Goal: Task Accomplishment & Management: Manage account settings

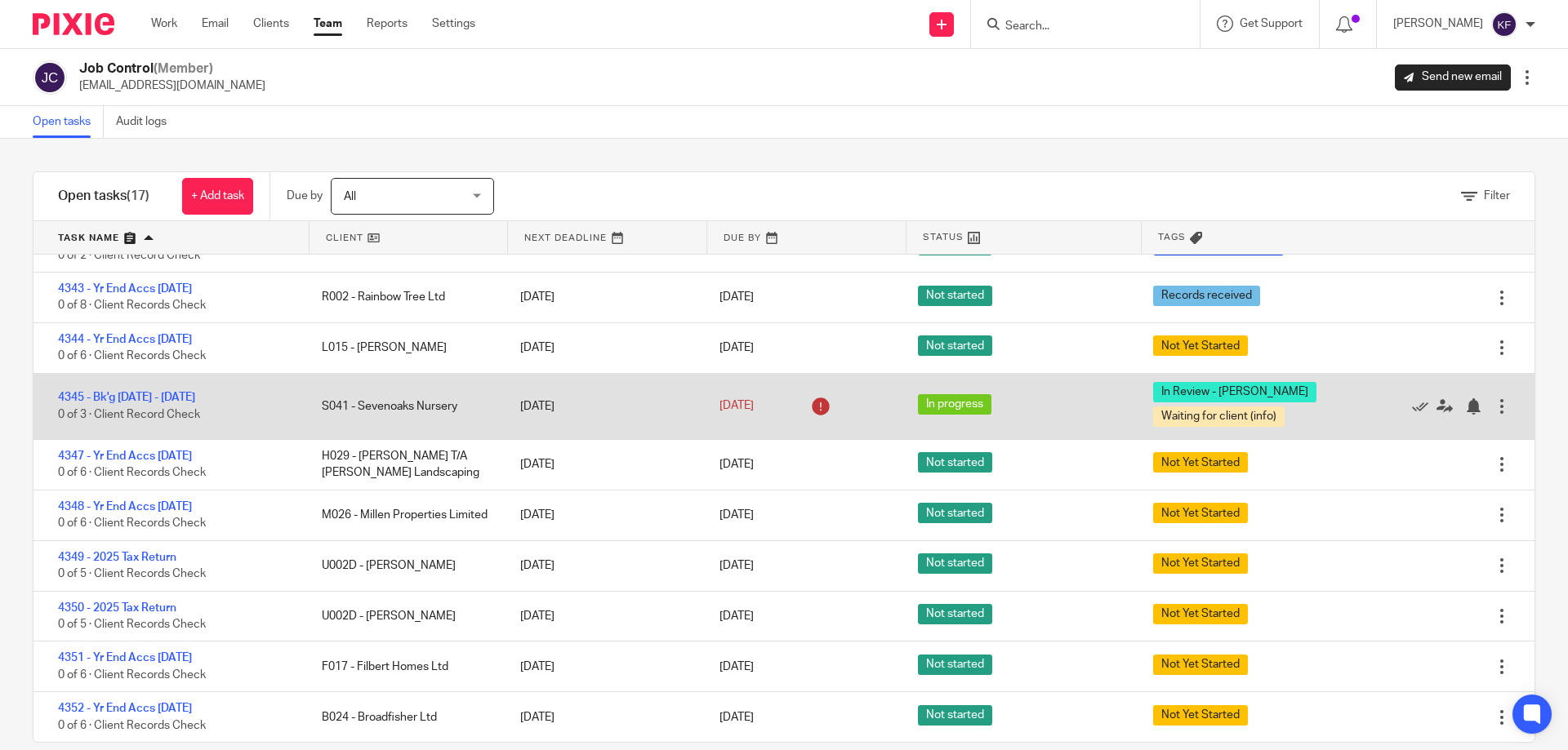
scroll to position [25, 0]
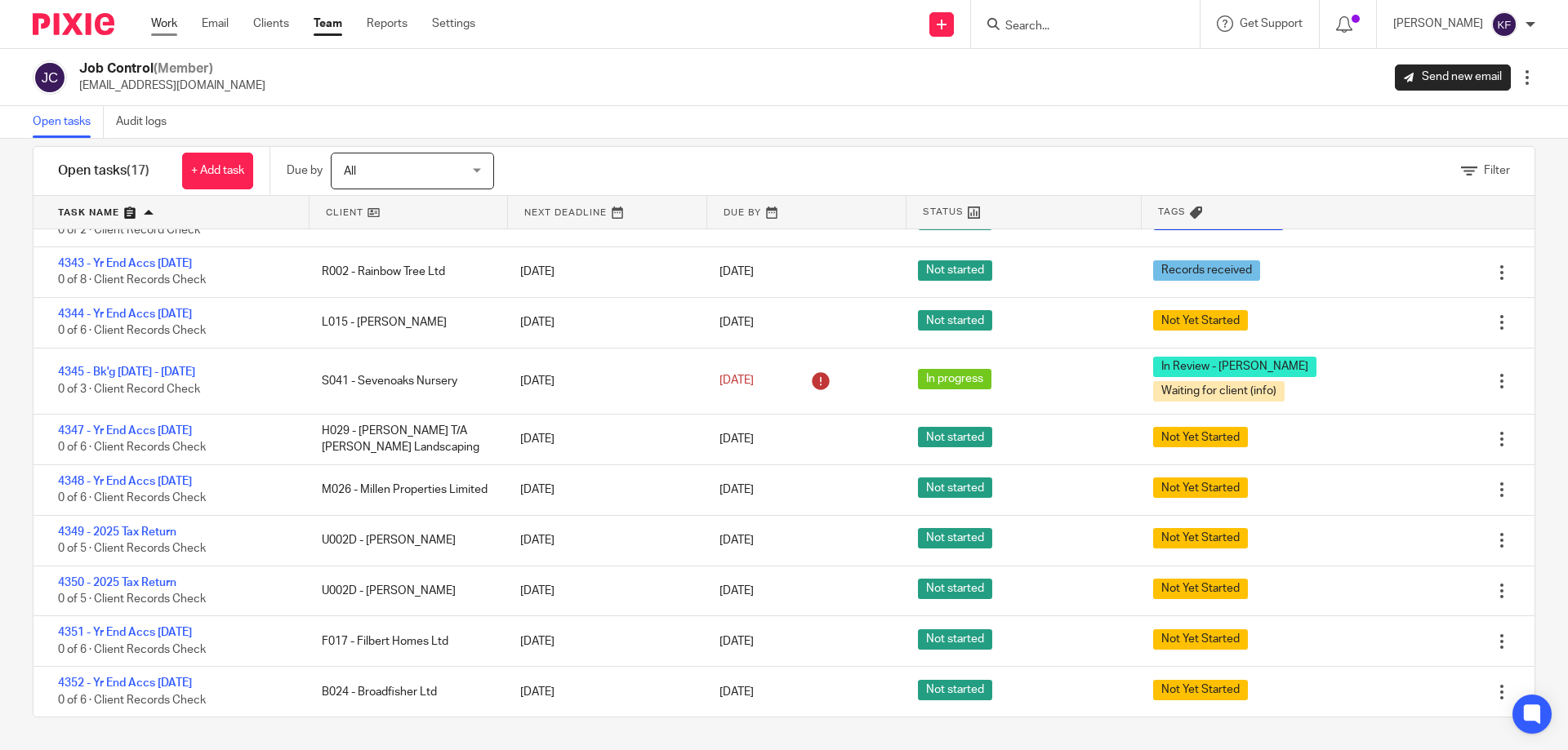
click at [163, 32] on link "Work" at bounding box center [164, 23] width 26 height 17
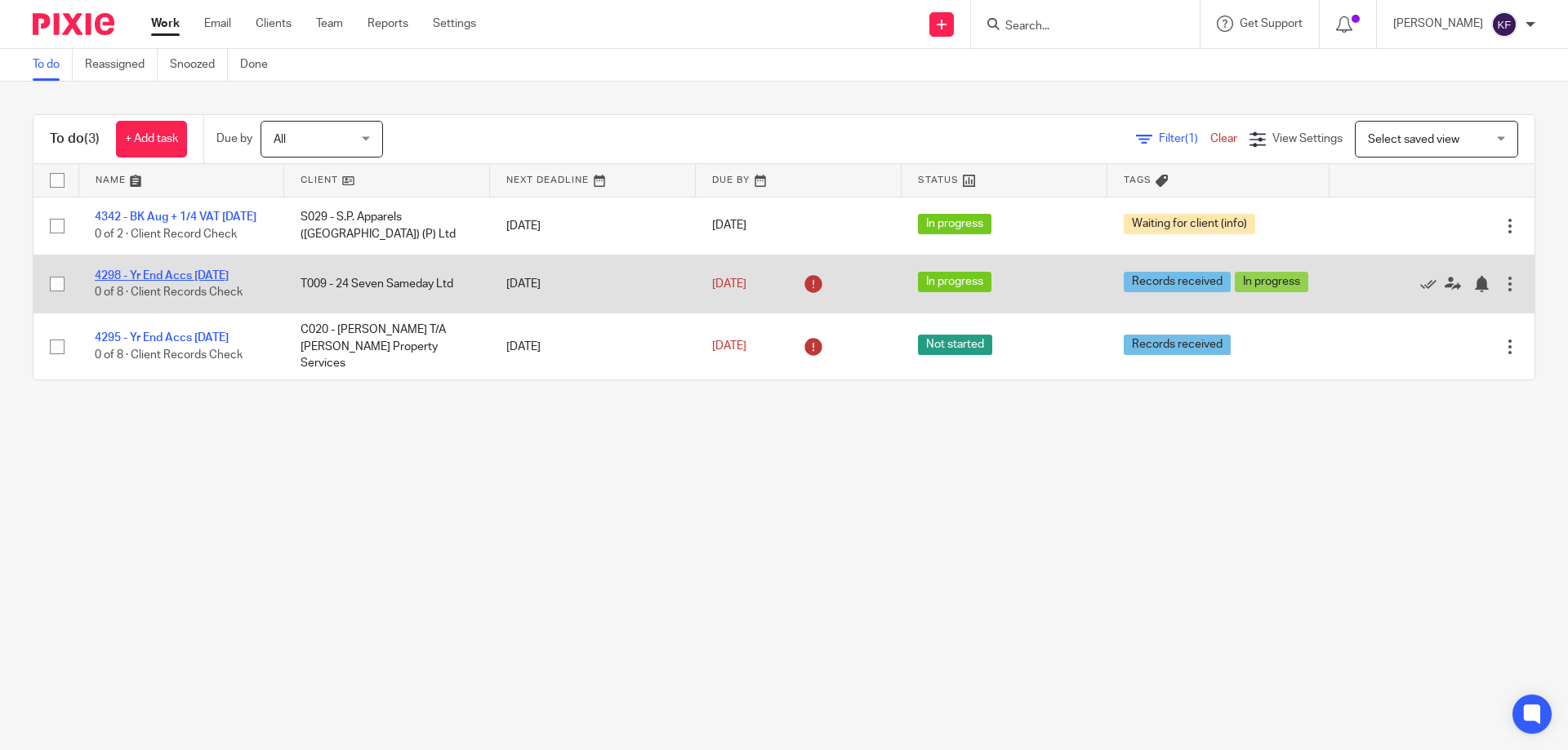
click at [200, 282] on link "4298 - Yr End Accs [DATE]" at bounding box center [162, 276] width 134 height 12
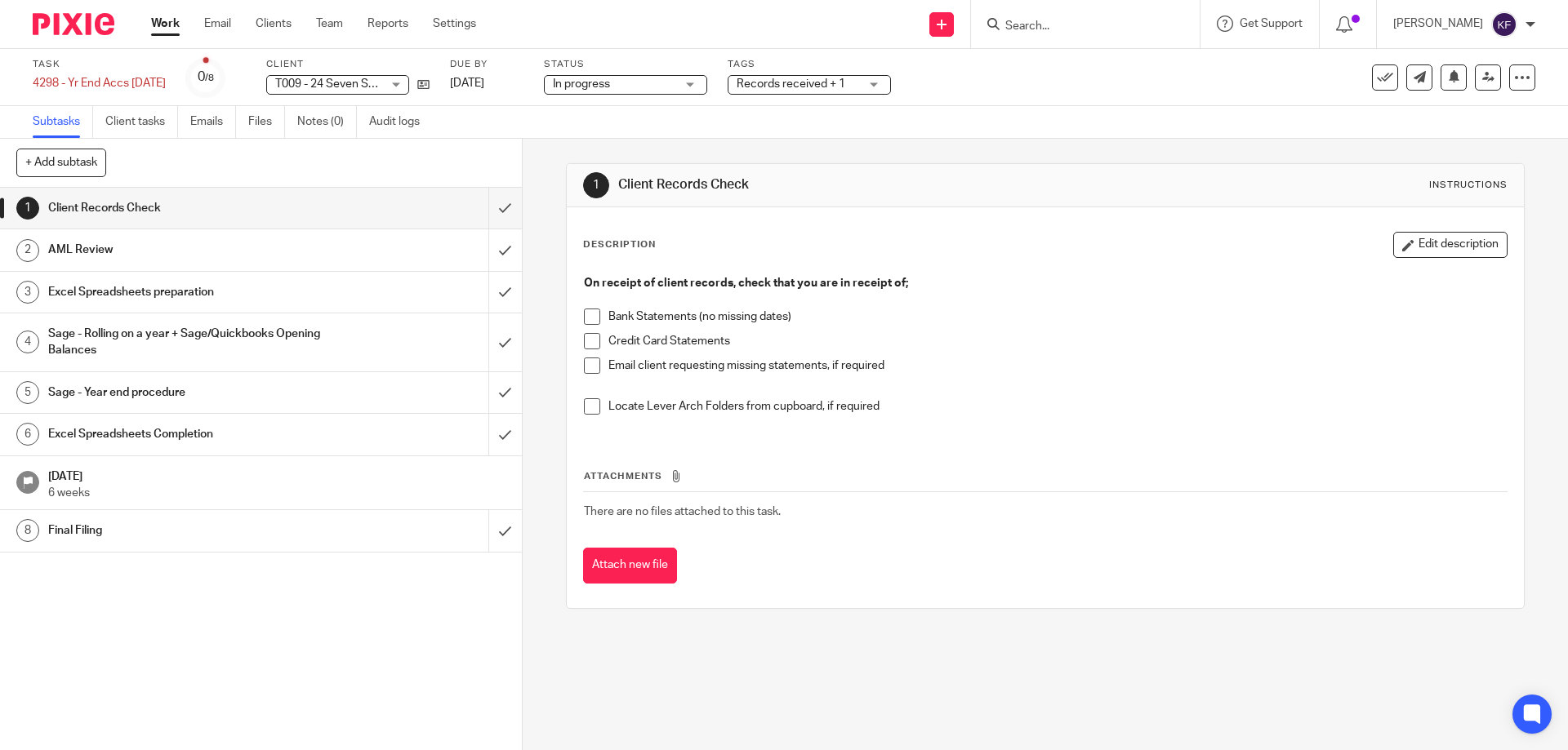
click at [632, 82] on span "In progress" at bounding box center [613, 85] width 122 height 18
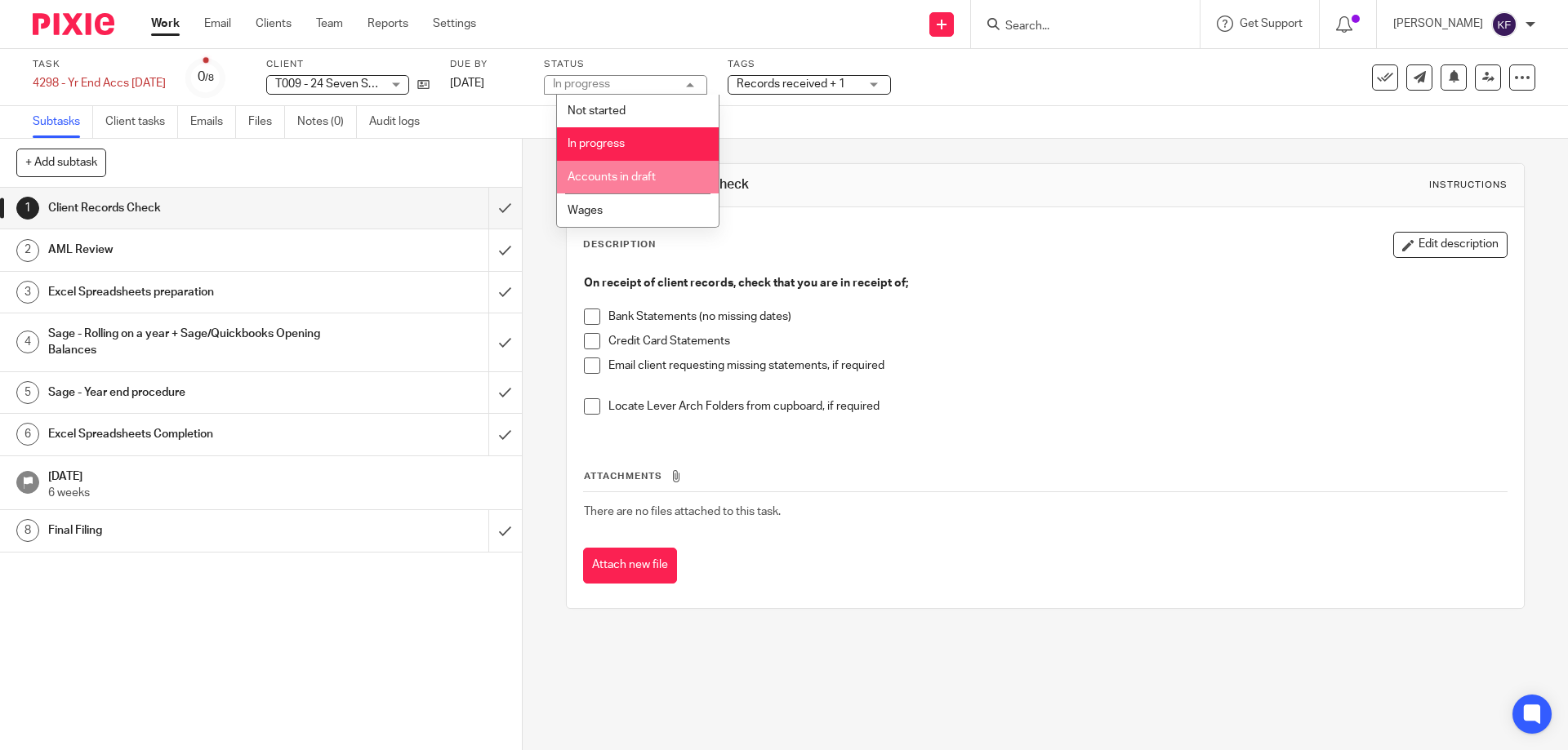
click at [628, 177] on span "Accounts in draft" at bounding box center [611, 177] width 88 height 12
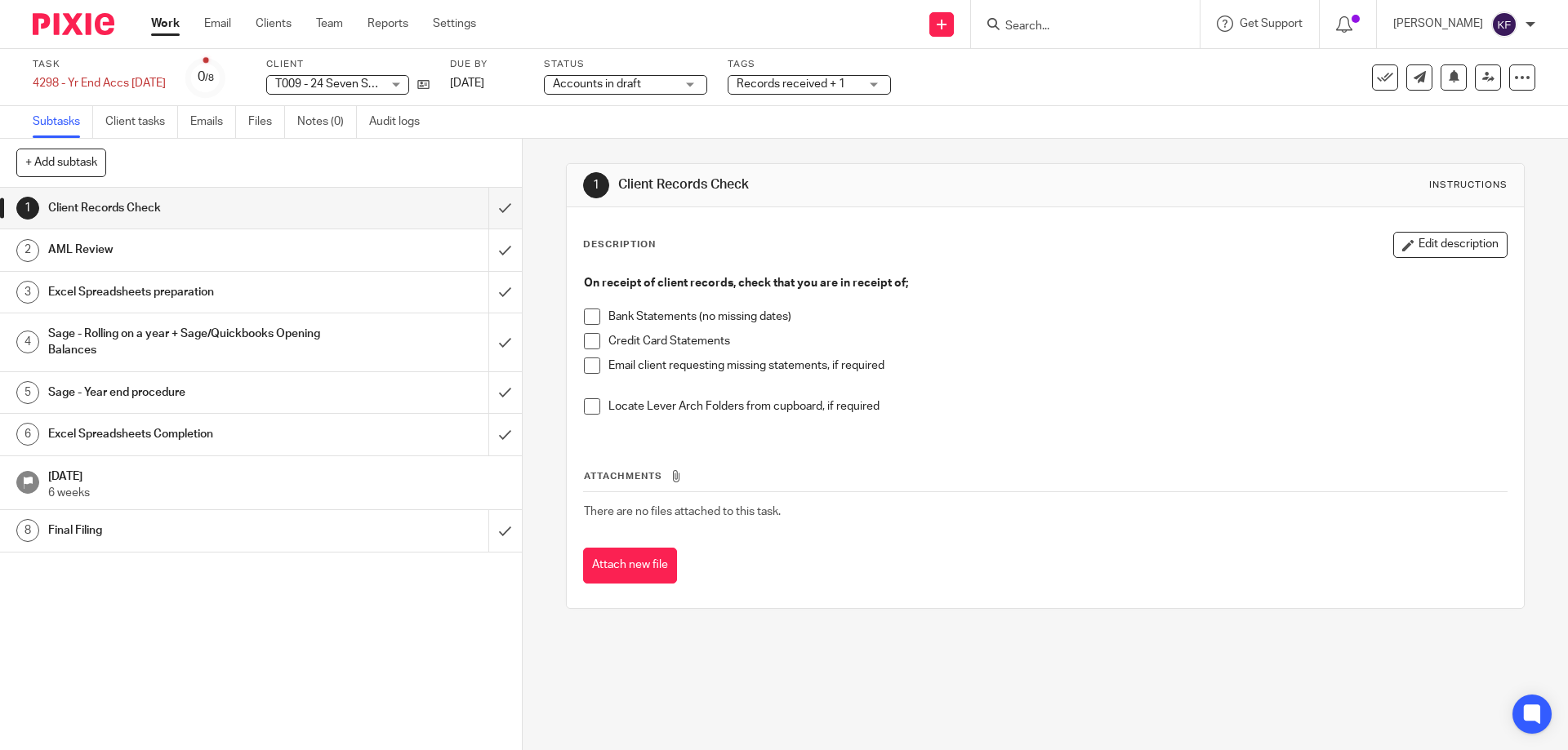
click at [839, 84] on span "Records received + 1" at bounding box center [790, 84] width 109 height 12
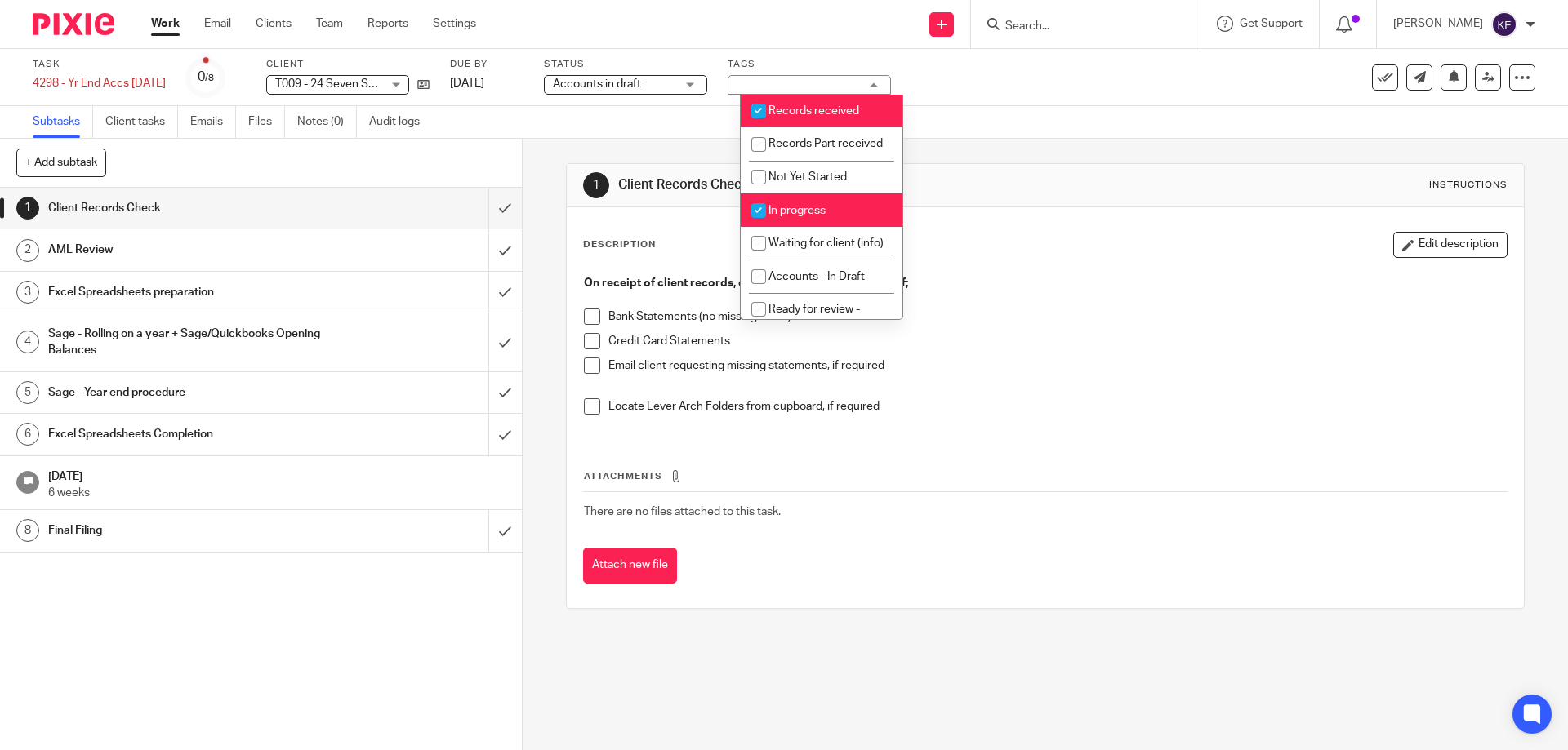
click at [790, 216] on span "In progress" at bounding box center [796, 211] width 57 height 12
checkbox input "false"
click at [808, 101] on li "Records received" at bounding box center [821, 112] width 162 height 33
checkbox input "false"
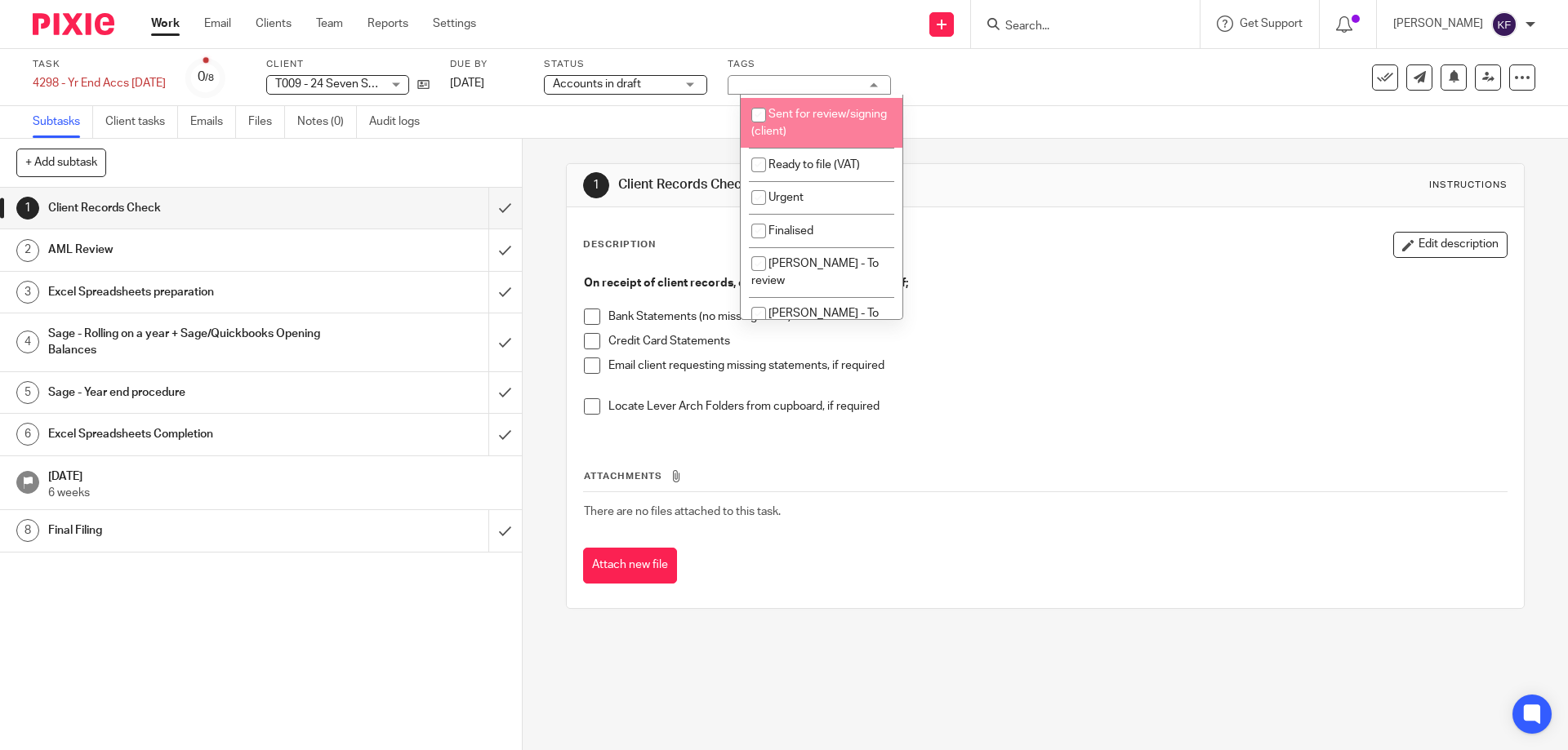
scroll to position [326, 0]
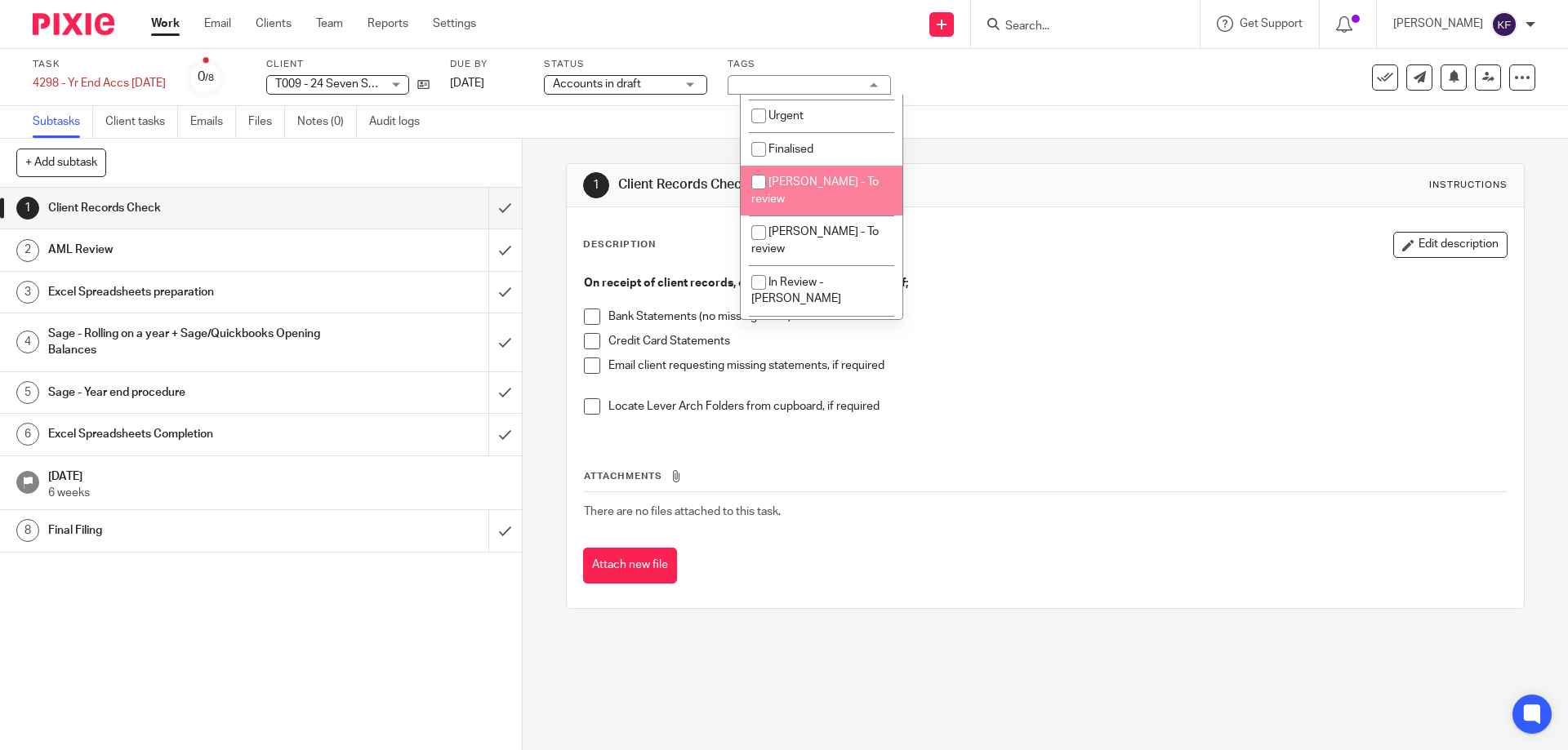
click at [843, 205] on span "[PERSON_NAME] - To review" at bounding box center [815, 190] width 127 height 28
checkbox input "true"
click at [1079, 236] on div "Description Edit description" at bounding box center [1044, 245] width 924 height 26
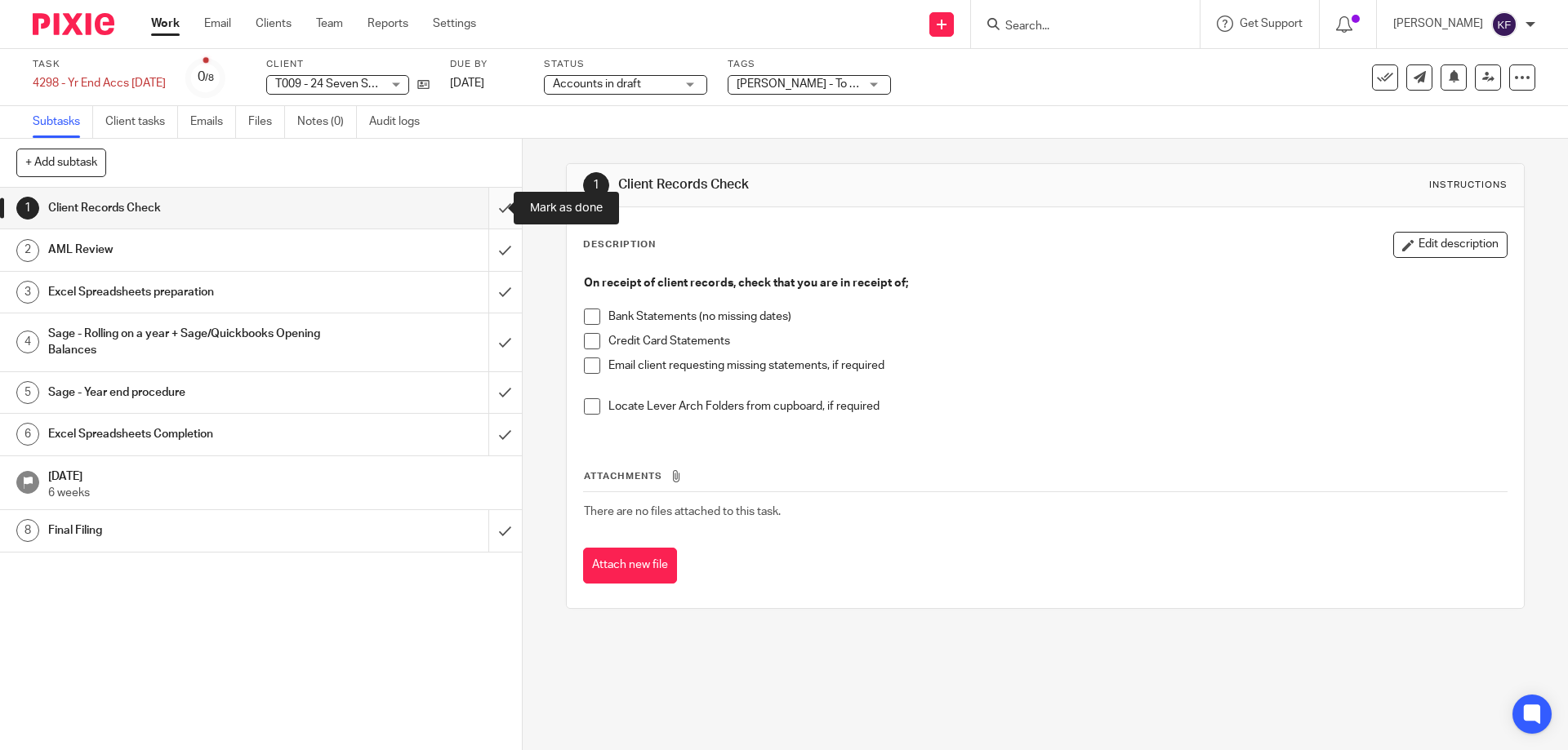
click at [474, 190] on input "submit" at bounding box center [261, 209] width 522 height 41
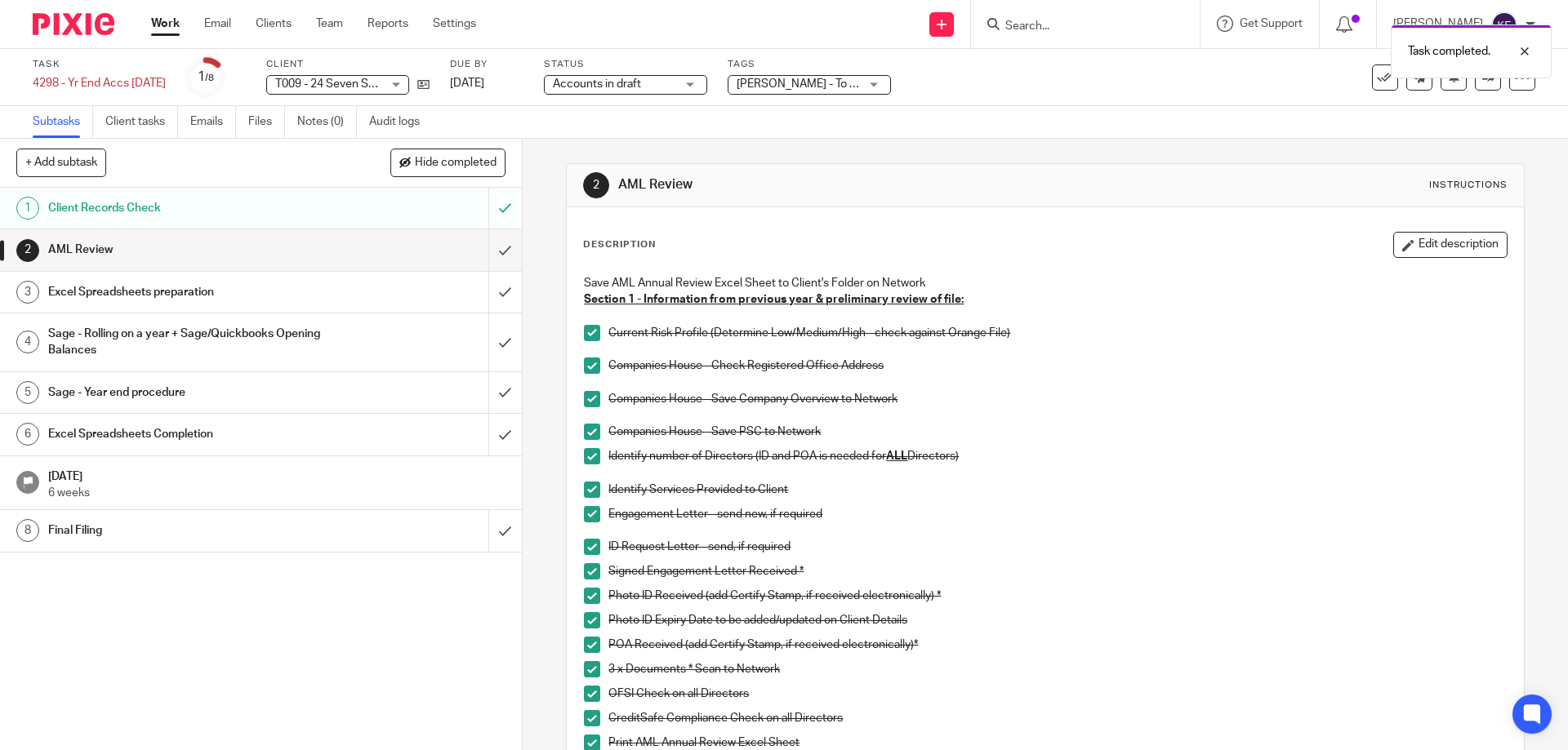
scroll to position [352, 0]
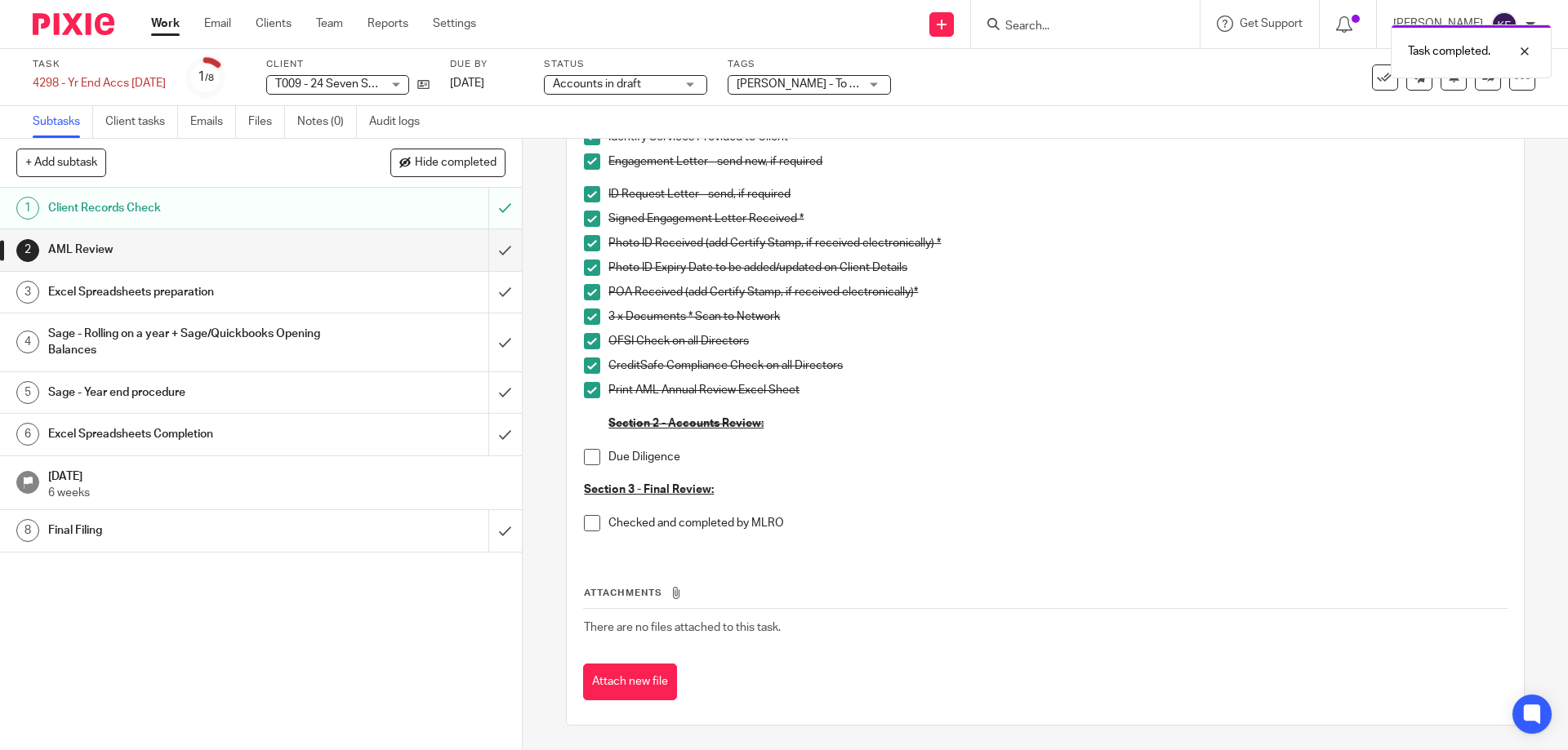
click at [584, 459] on span at bounding box center [592, 457] width 17 height 17
click at [213, 291] on h1 "Excel Spreadsheets preparation" at bounding box center [189, 292] width 282 height 24
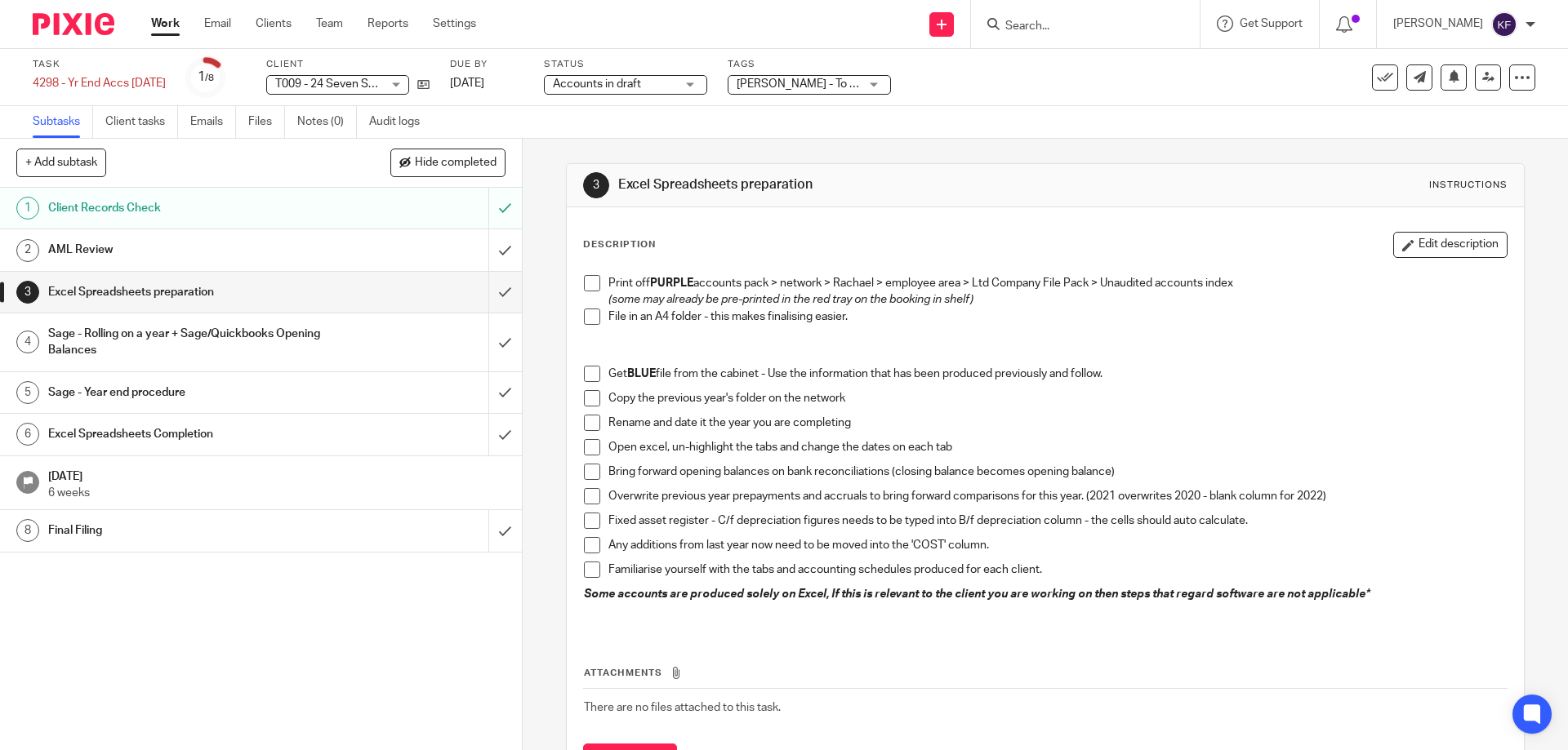
scroll to position [80, 0]
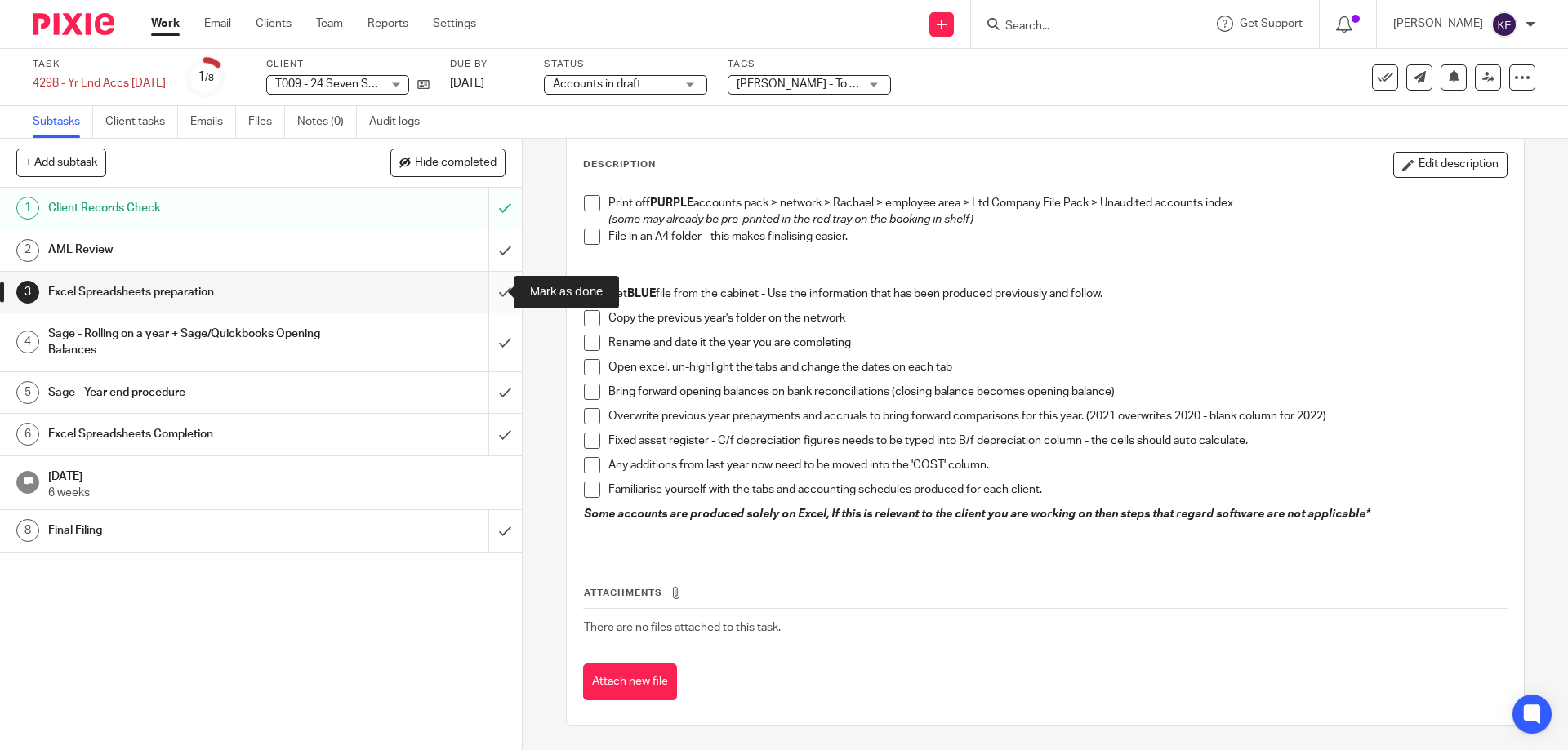
click at [489, 297] on input "submit" at bounding box center [261, 293] width 522 height 41
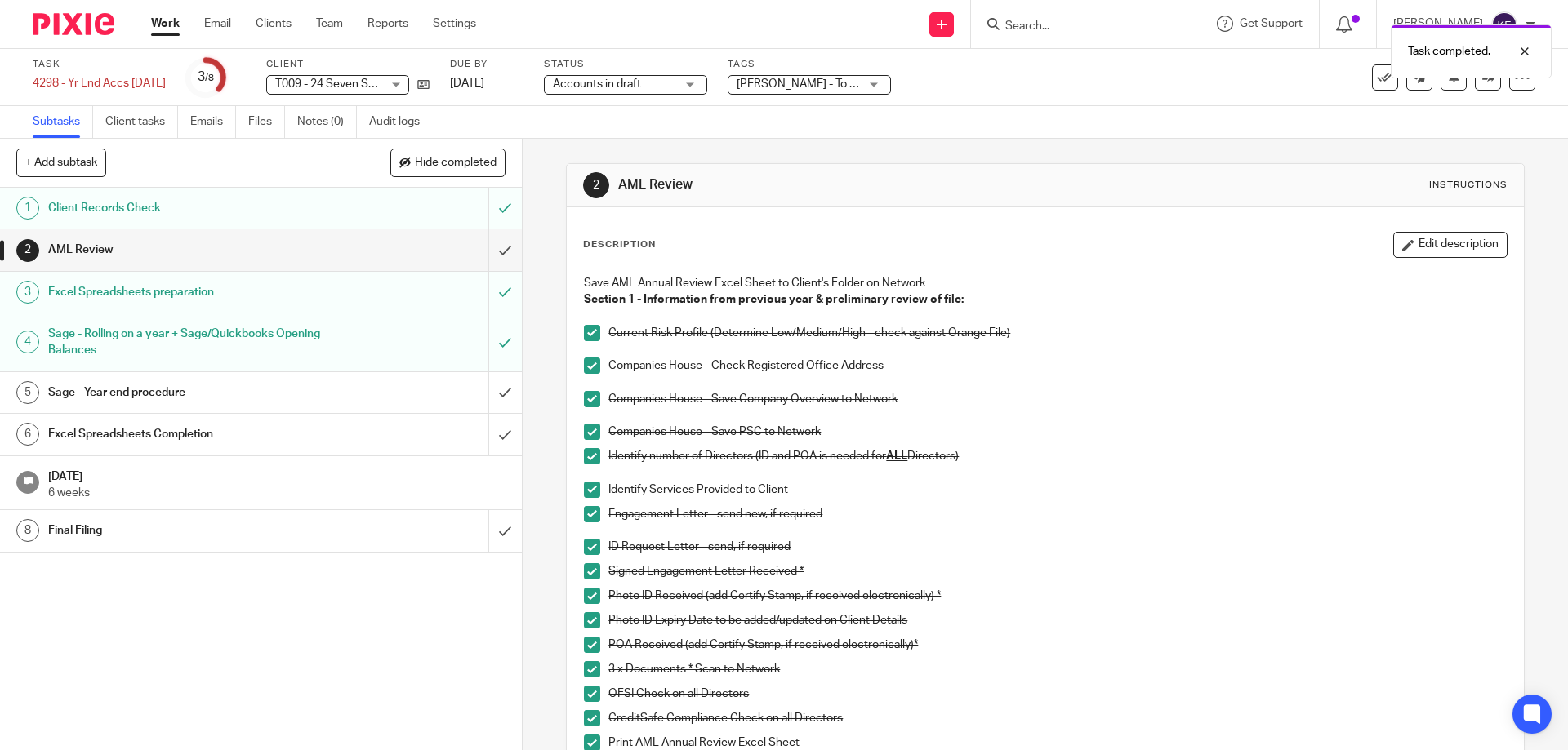
click at [382, 388] on div "Sage - Year end procedure" at bounding box center [260, 392] width 424 height 24
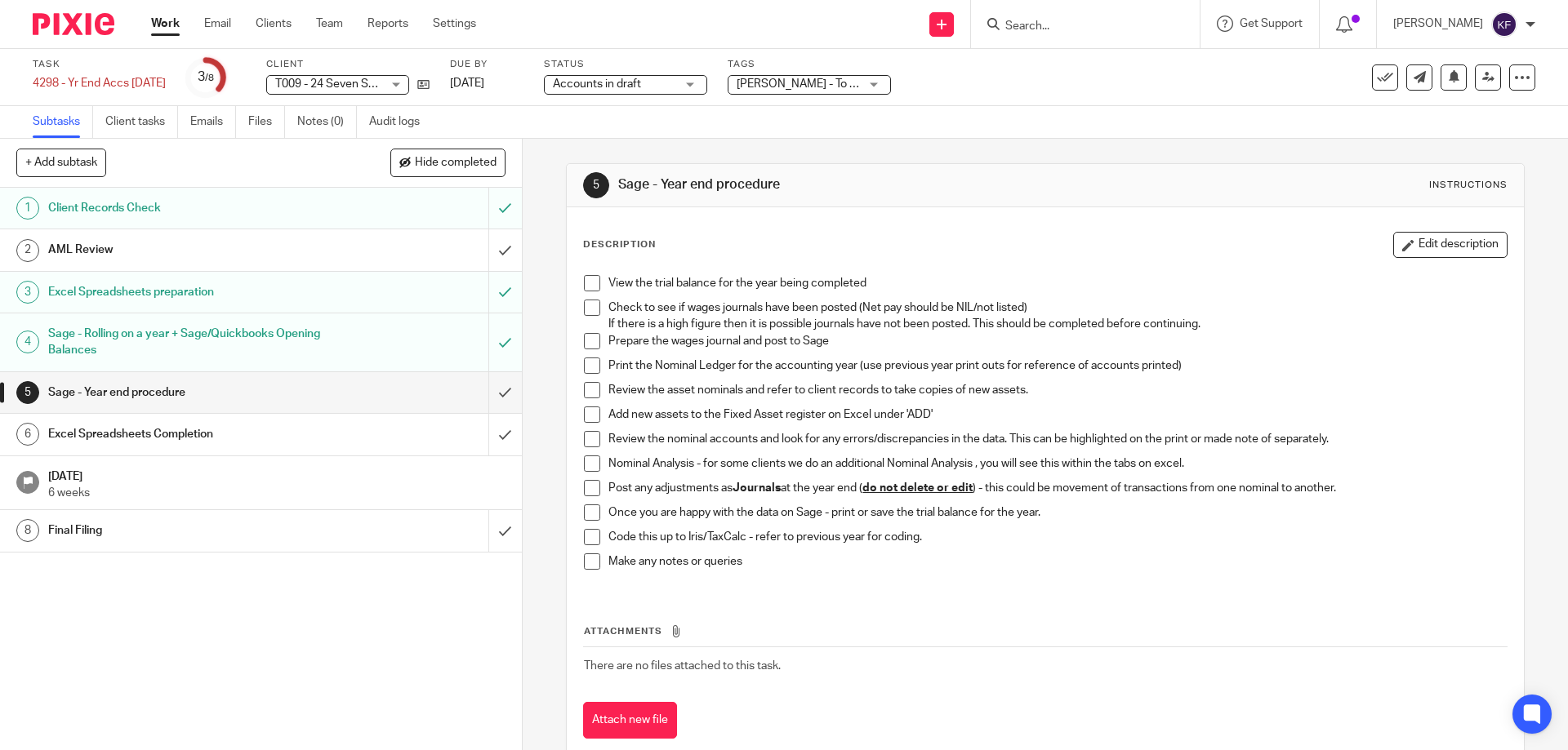
scroll to position [38, 0]
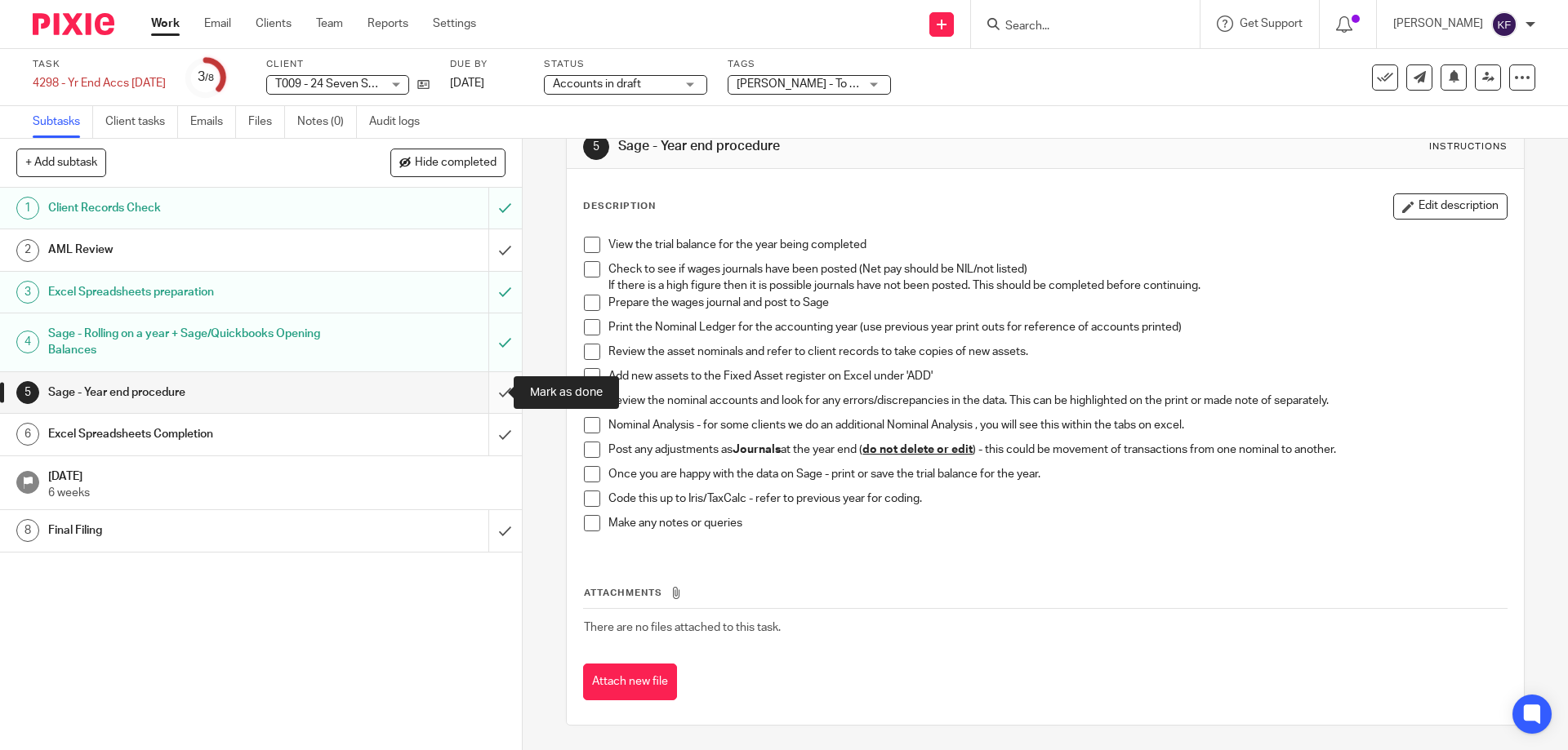
click at [492, 393] on input "submit" at bounding box center [261, 393] width 522 height 41
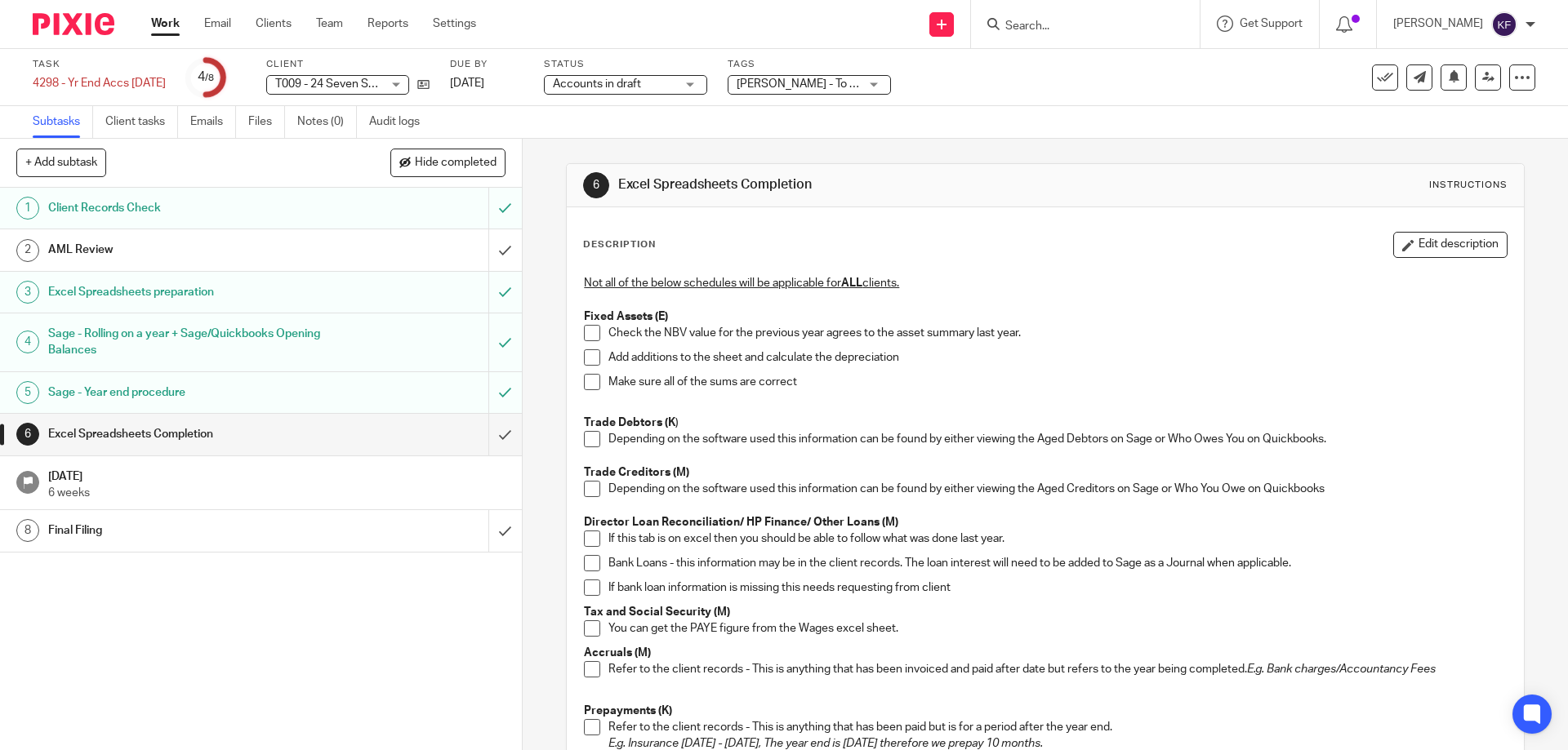
scroll to position [81, 0]
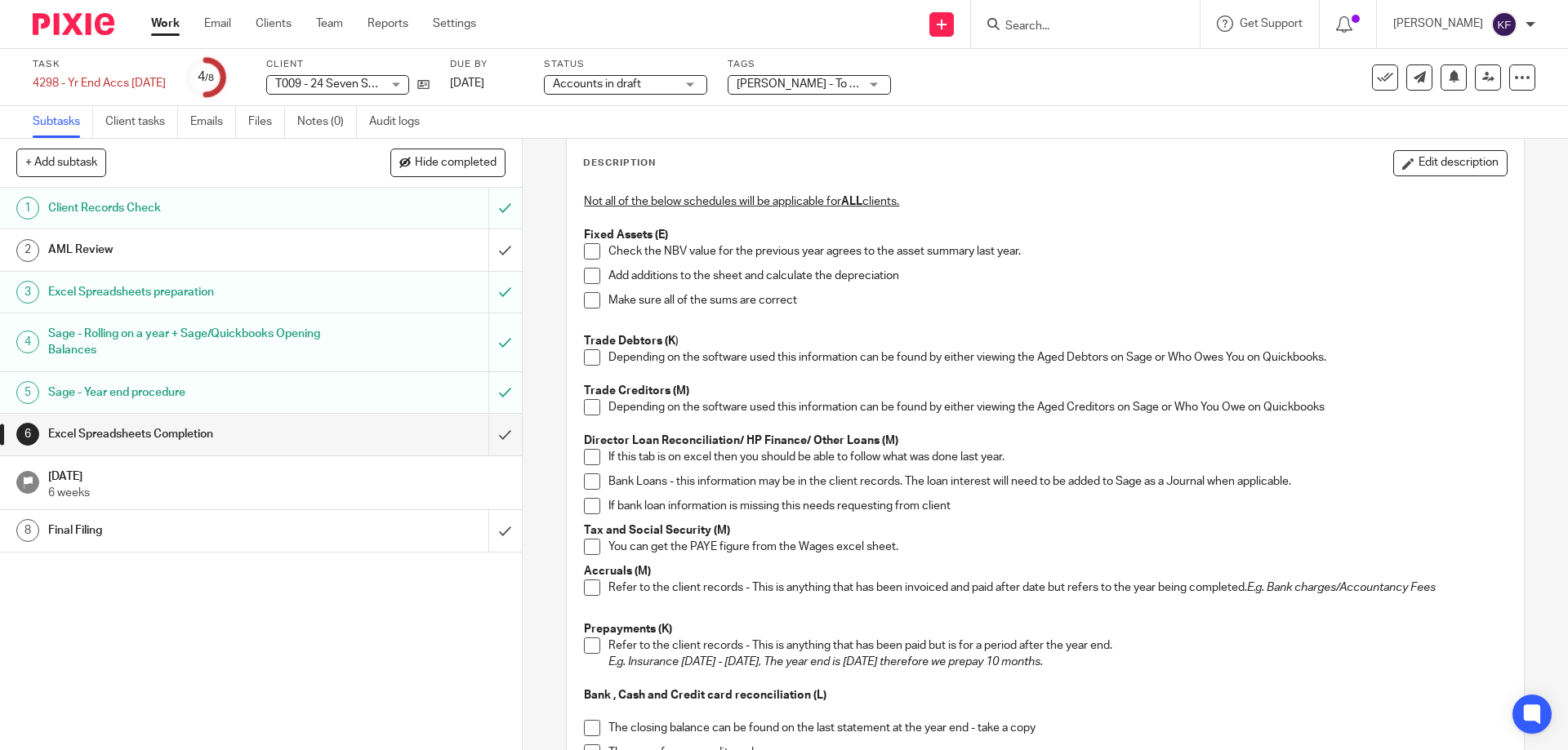
click at [587, 253] on span at bounding box center [592, 251] width 17 height 17
click at [587, 272] on span at bounding box center [592, 275] width 17 height 17
click at [591, 301] on span at bounding box center [592, 300] width 17 height 17
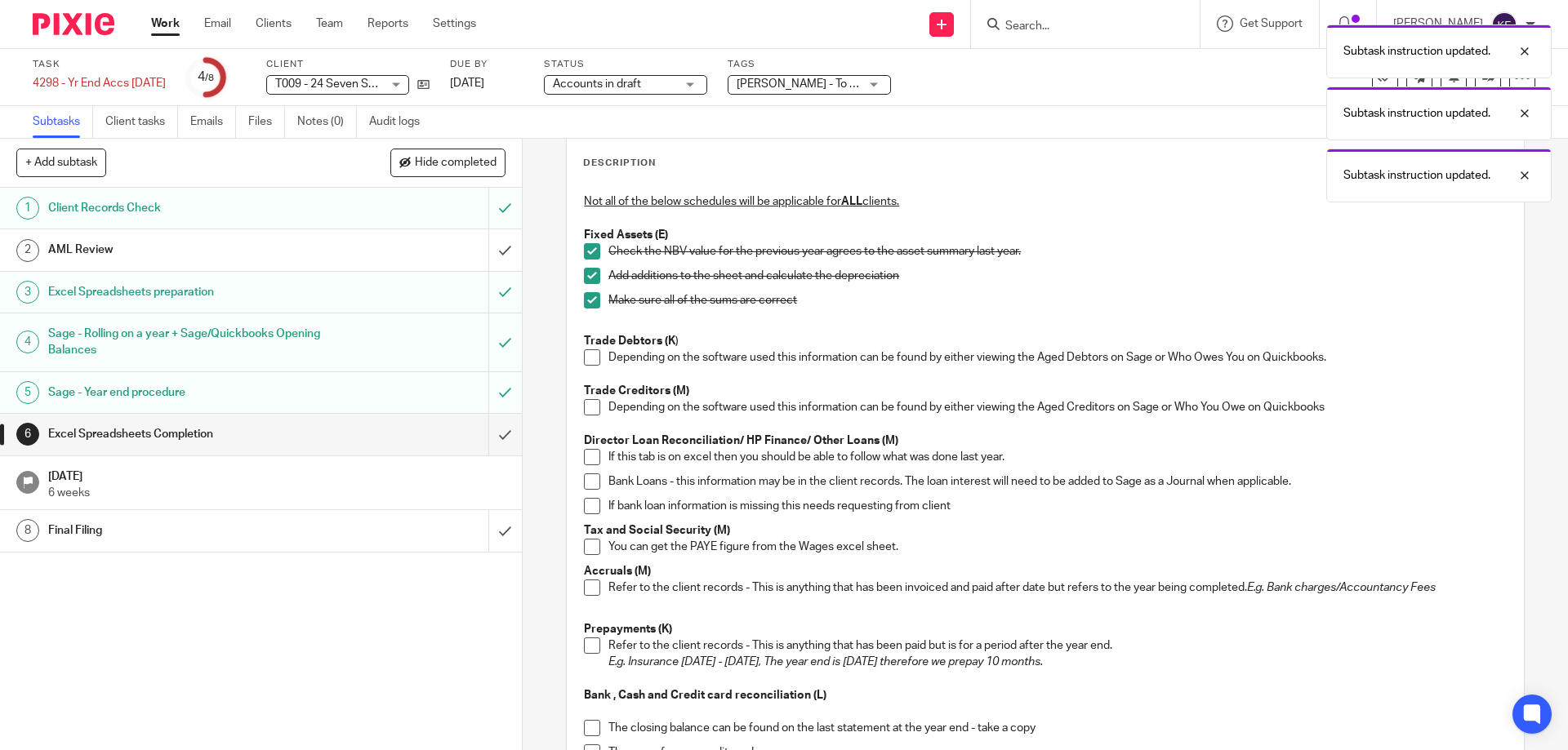
click at [595, 355] on span at bounding box center [592, 357] width 17 height 17
click at [592, 407] on span at bounding box center [592, 407] width 17 height 17
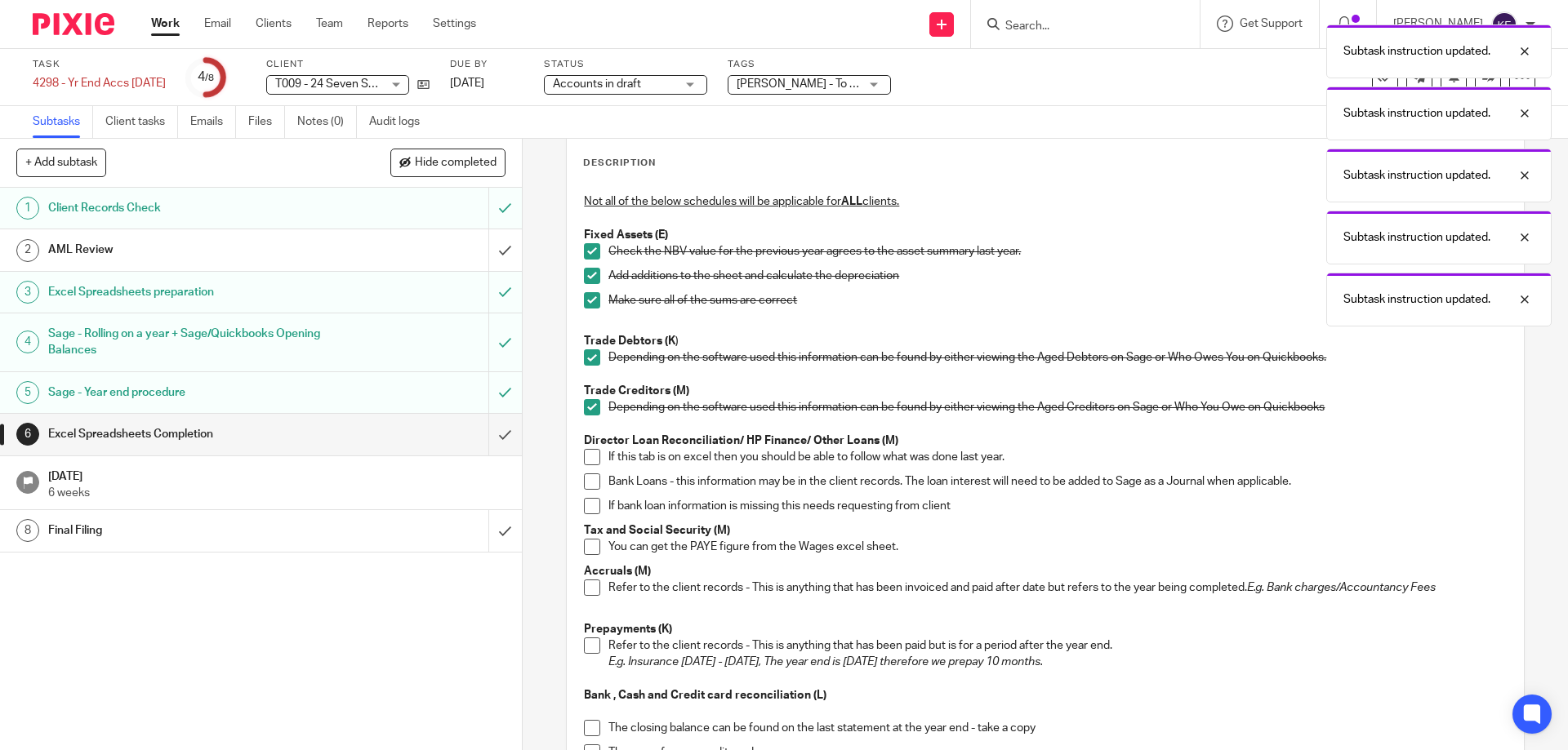
click at [590, 457] on span at bounding box center [592, 457] width 17 height 17
click at [589, 483] on span at bounding box center [592, 482] width 17 height 17
click at [590, 507] on span at bounding box center [592, 506] width 17 height 17
click at [587, 546] on span at bounding box center [592, 546] width 17 height 17
click at [592, 585] on span at bounding box center [592, 587] width 17 height 17
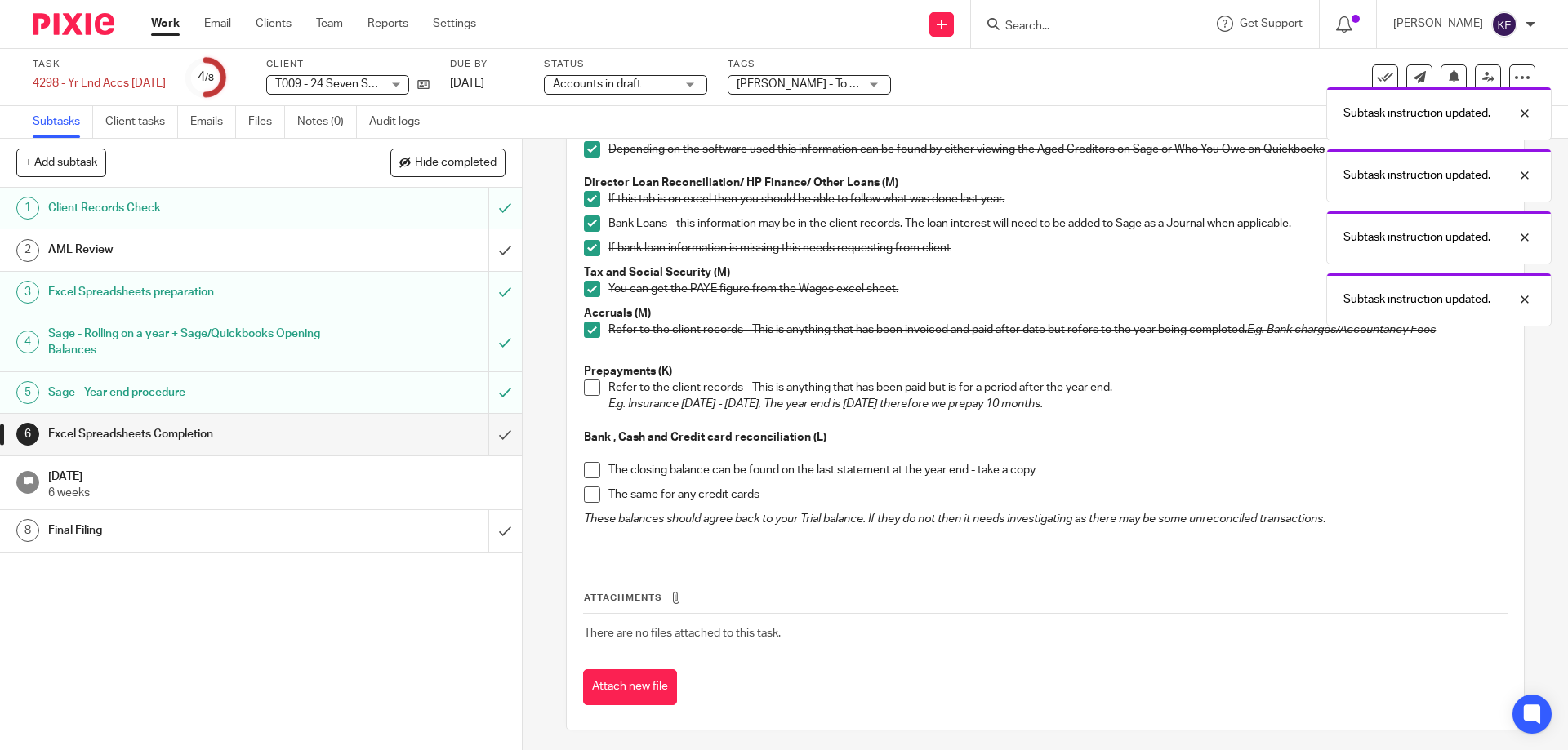
scroll to position [345, 0]
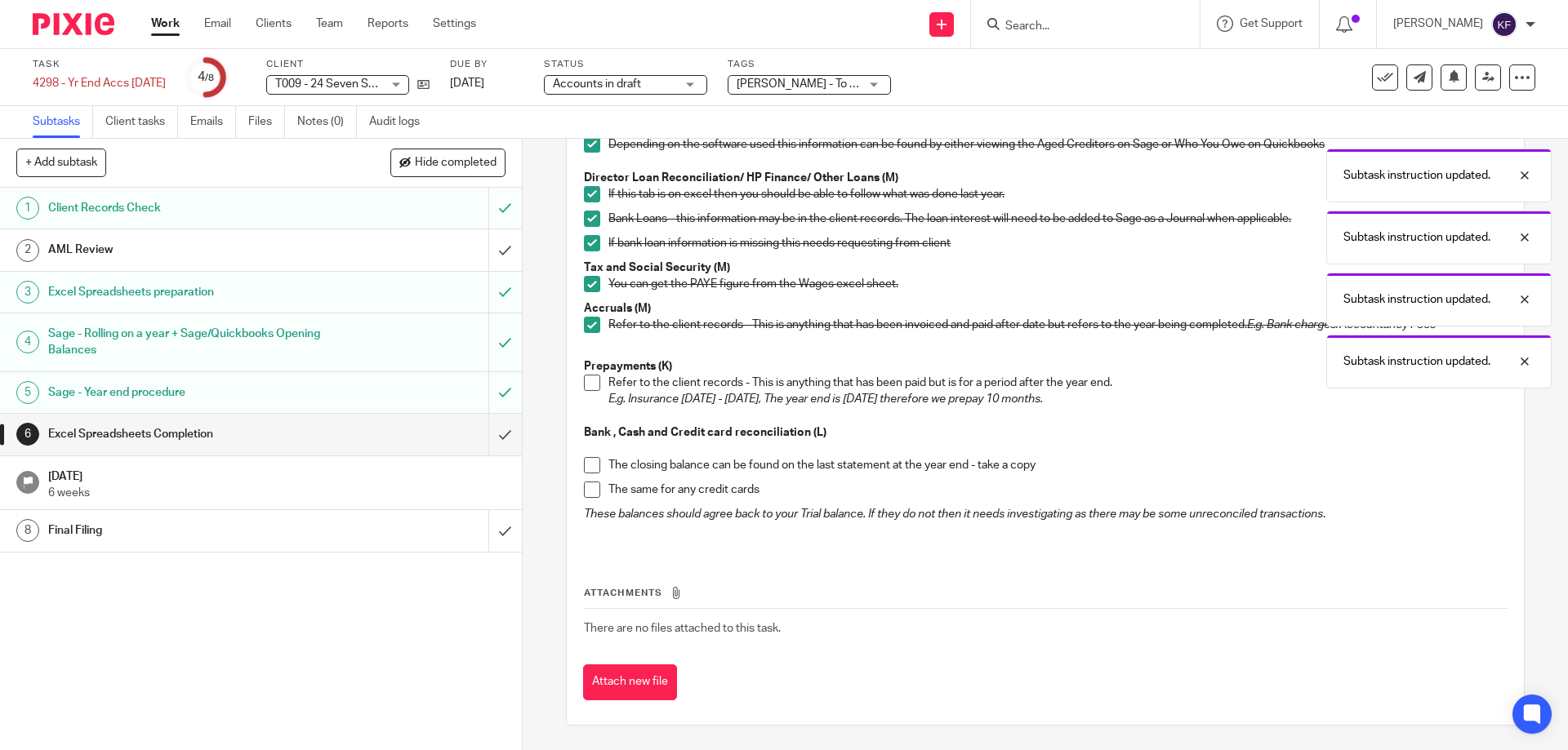
click at [587, 385] on span at bounding box center [592, 383] width 17 height 17
click at [589, 467] on span at bounding box center [592, 465] width 17 height 17
click at [584, 487] on span at bounding box center [592, 490] width 17 height 17
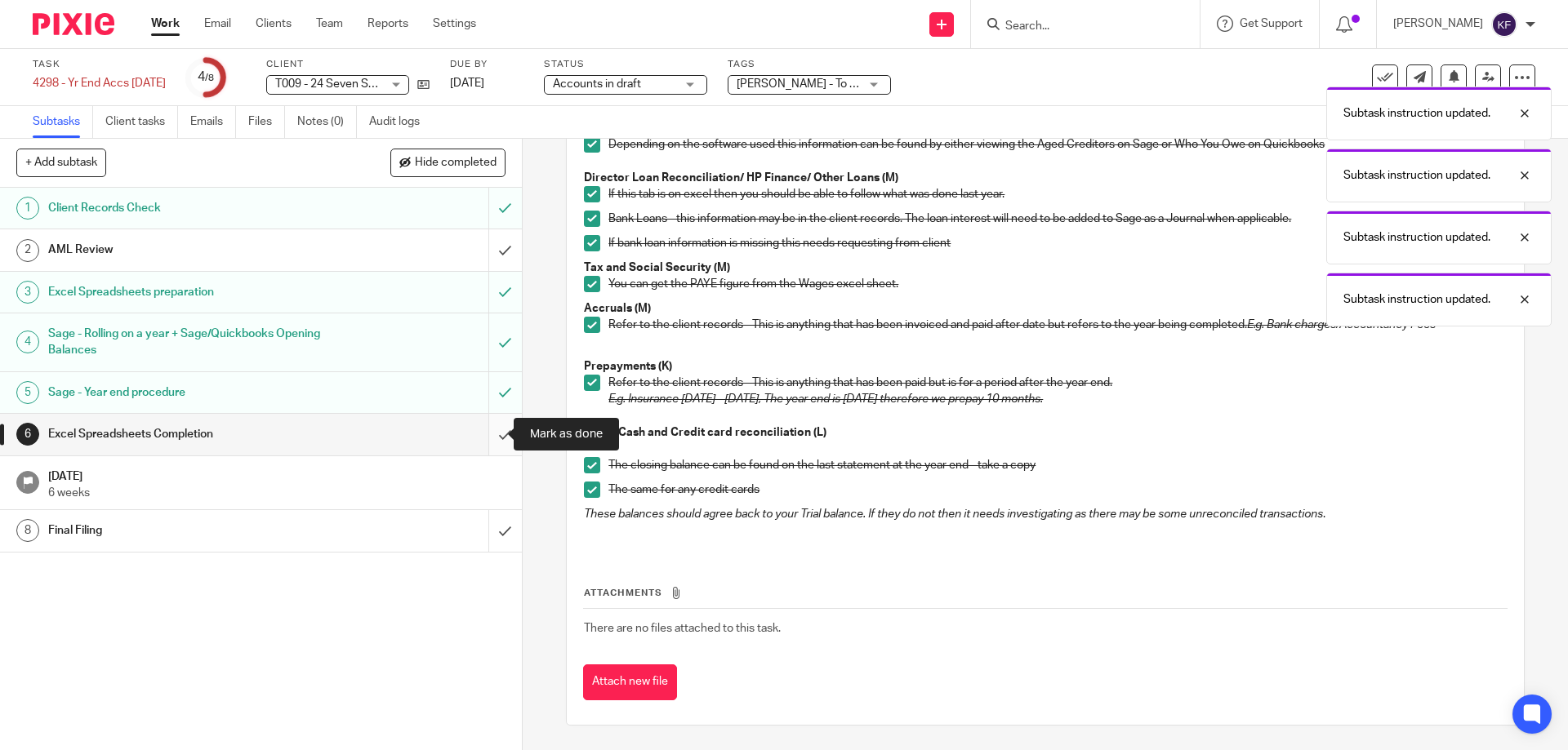
click at [489, 437] on input "submit" at bounding box center [261, 435] width 522 height 41
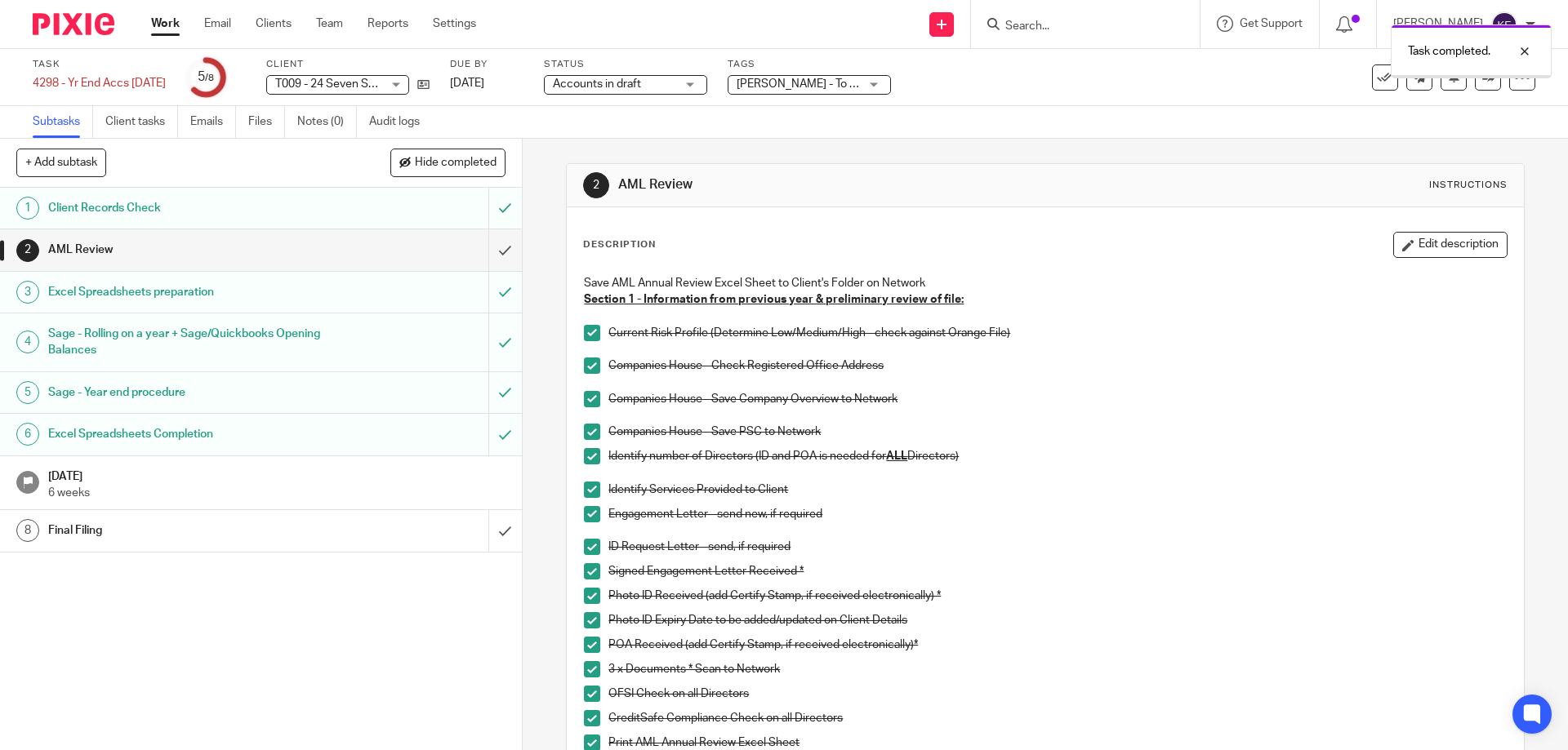
click at [474, 158] on span "Hide completed" at bounding box center [455, 163] width 81 height 13
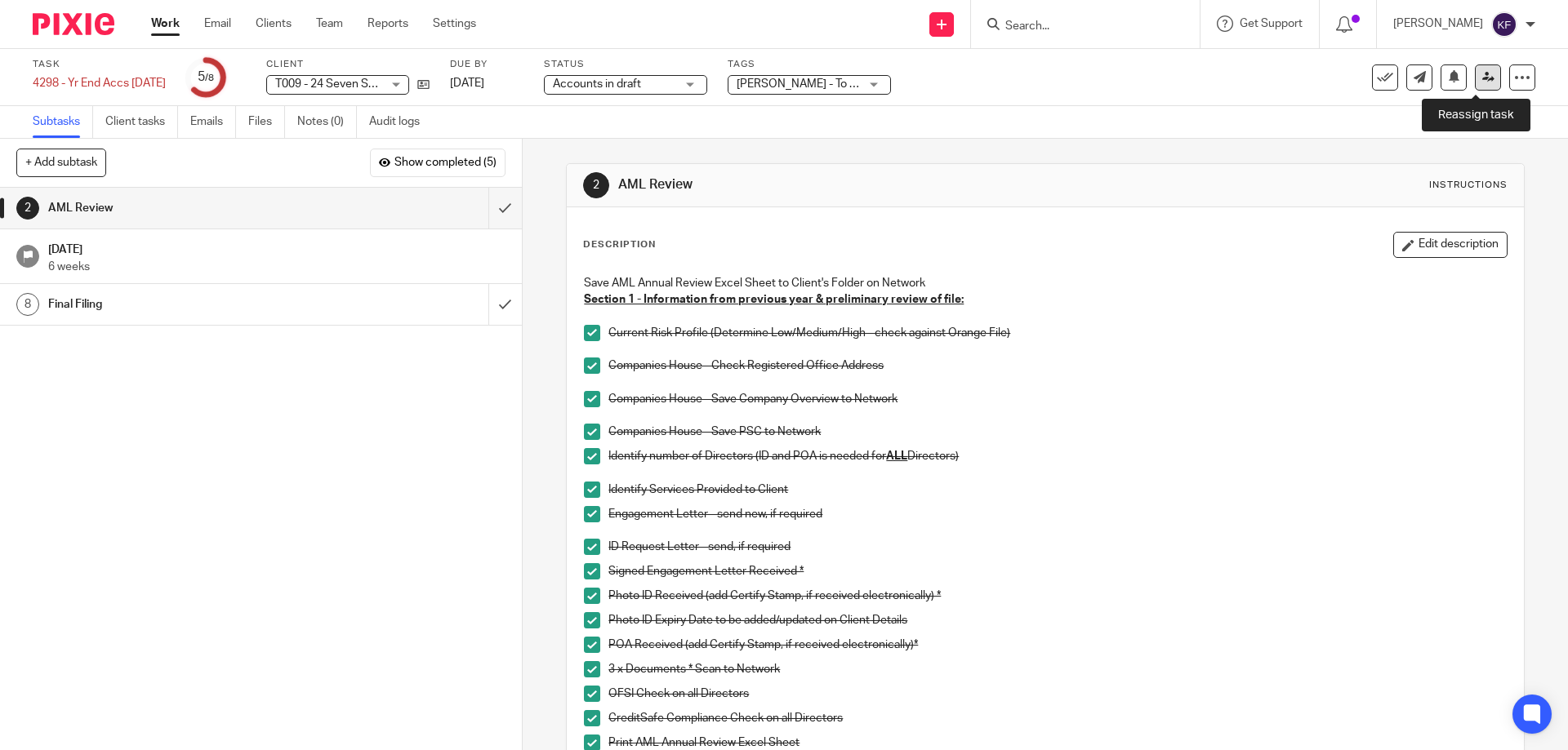
click at [1475, 83] on link at bounding box center [1488, 77] width 26 height 26
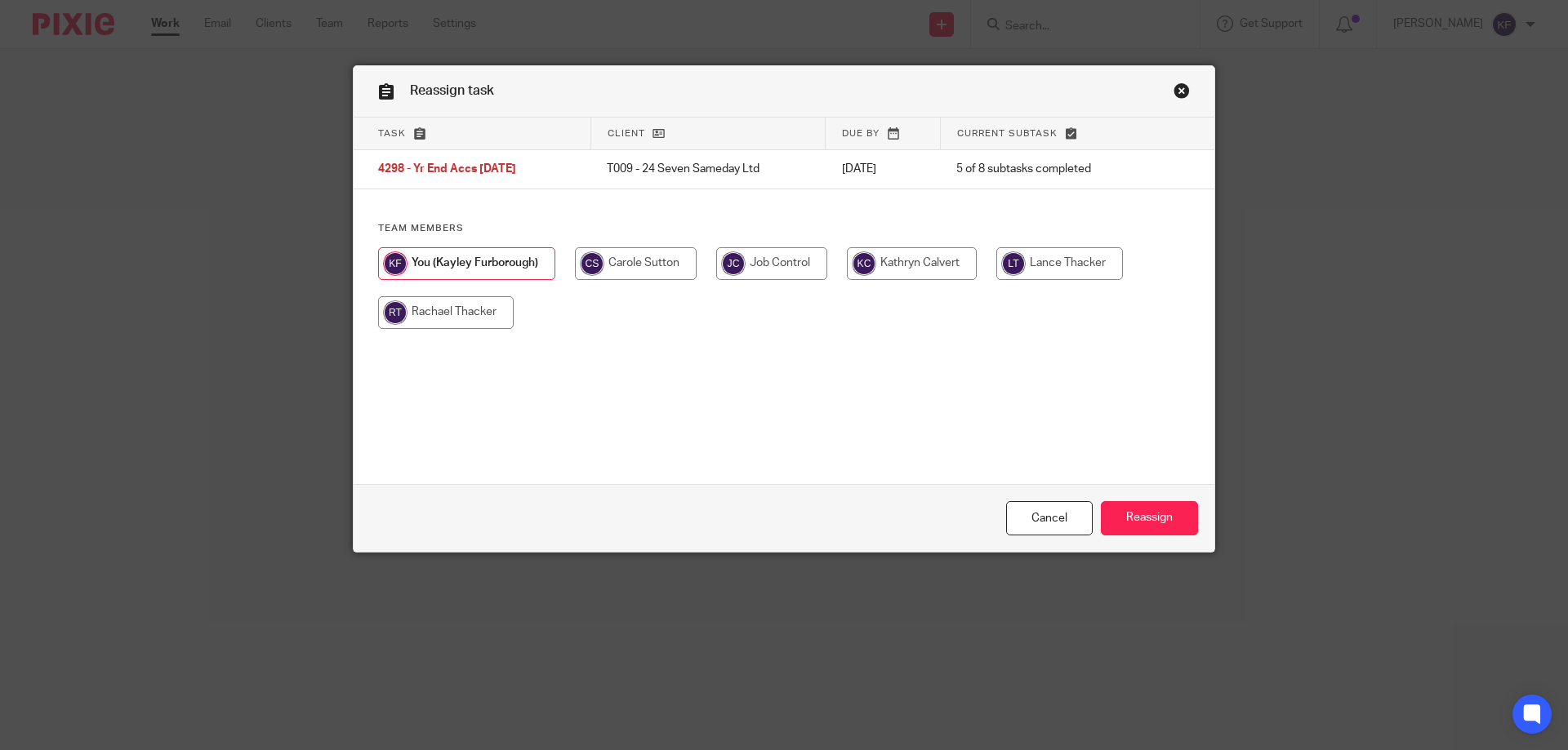
click at [450, 300] on input "radio" at bounding box center [446, 312] width 135 height 32
radio input "true"
click at [1169, 518] on input "Reassign" at bounding box center [1149, 519] width 97 height 35
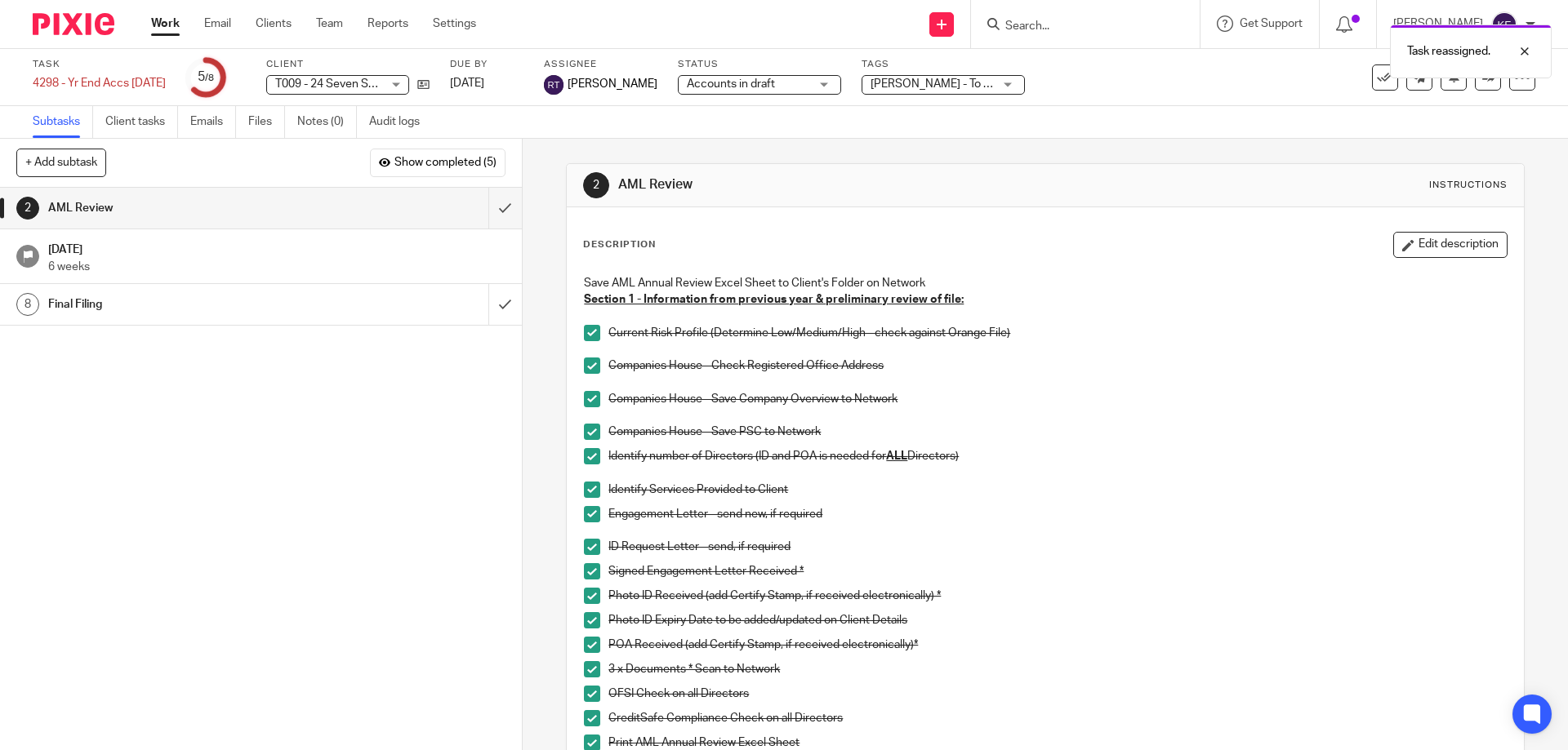
click at [71, 17] on img at bounding box center [72, 23] width 81 height 23
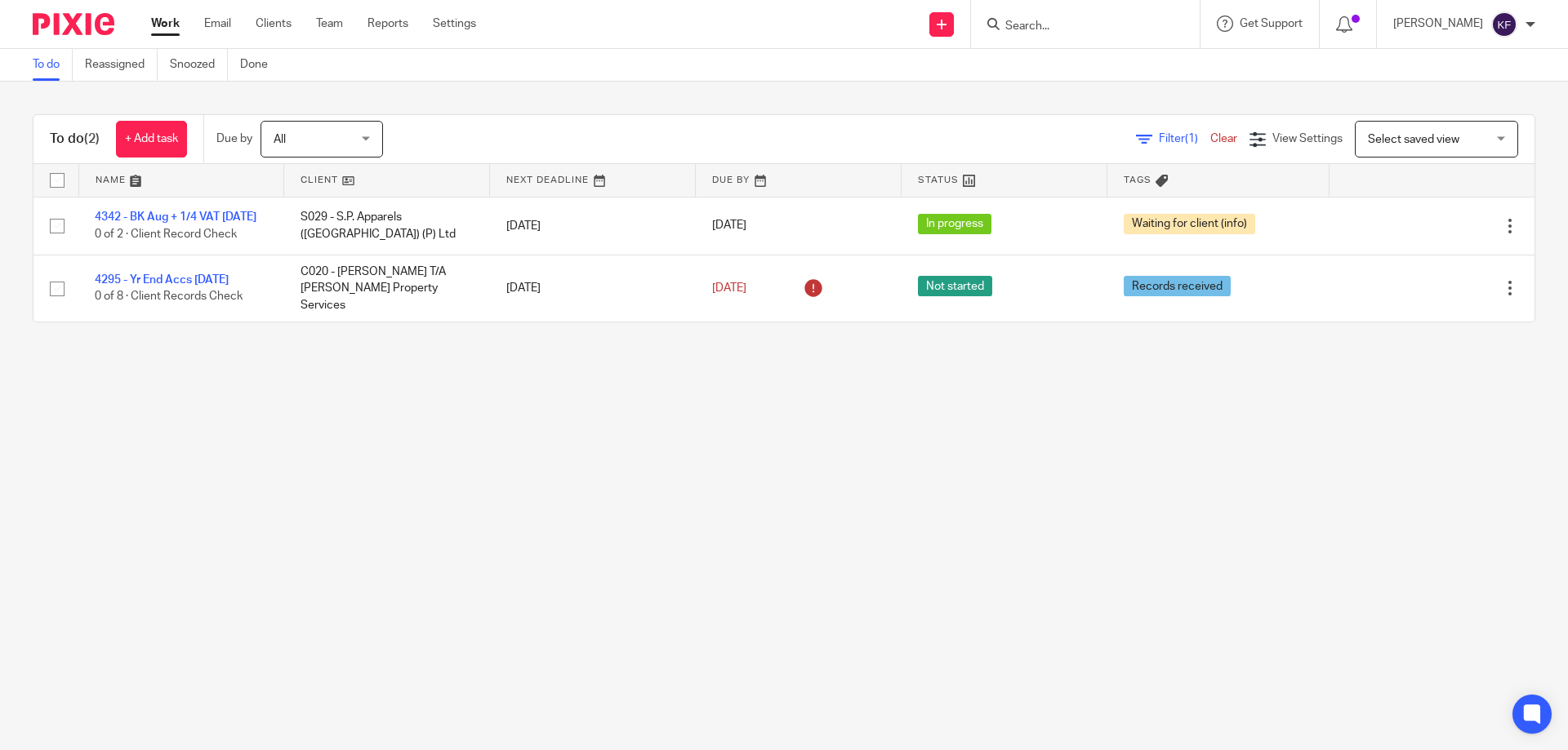
click at [91, 18] on img at bounding box center [72, 23] width 81 height 23
